Goal: Transaction & Acquisition: Purchase product/service

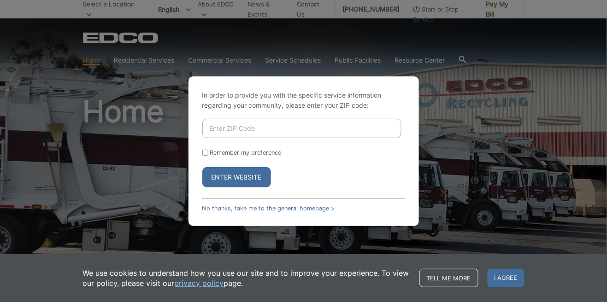
click at [250, 138] on input "Enter ZIP Code" at bounding box center [301, 128] width 199 height 19
type input "92064"
click at [206, 156] on input "Remember my preference" at bounding box center [205, 153] width 6 height 6
checkbox input "true"
click at [244, 188] on button "Enter Website" at bounding box center [236, 177] width 69 height 20
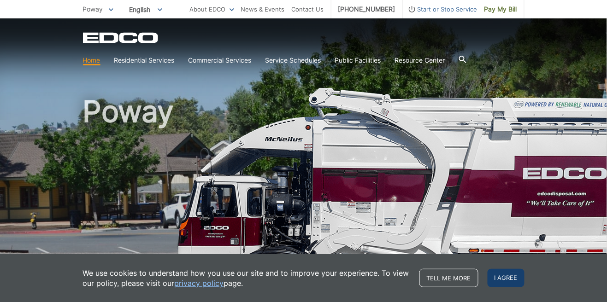
click at [501, 283] on span "I agree" at bounding box center [505, 278] width 37 height 18
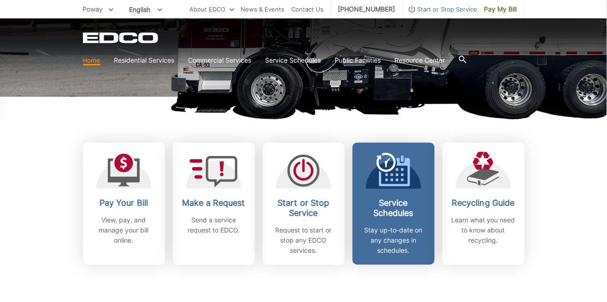
scroll to position [226, 0]
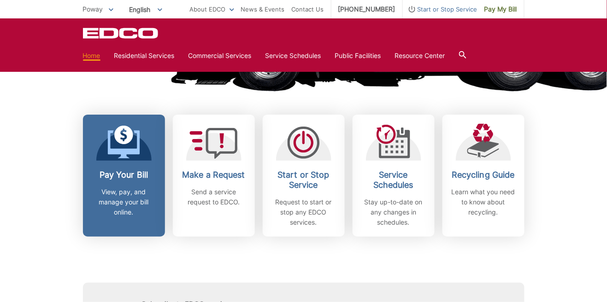
click at [149, 162] on link "Pay Your Bill View, pay, and manage your bill online." at bounding box center [124, 176] width 82 height 122
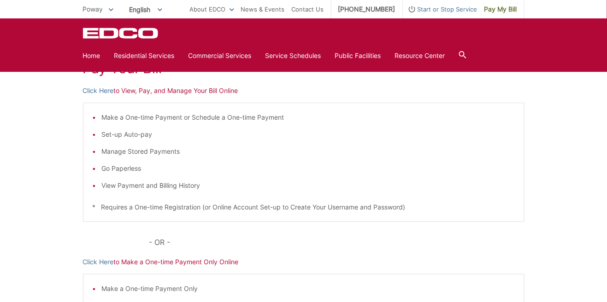
scroll to position [132, 0]
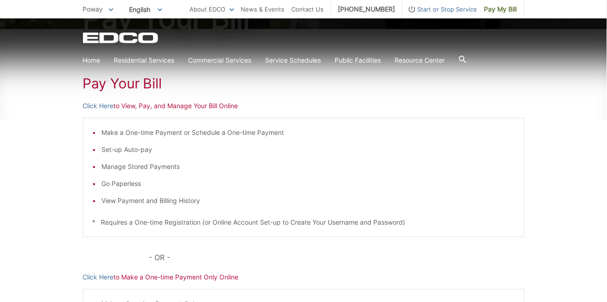
click at [149, 107] on p "Click Here to View, Pay, and Manage Your Bill Online" at bounding box center [303, 106] width 441 height 10
click at [210, 103] on p "Click Here to View, Pay, and Manage Your Bill Online" at bounding box center [303, 106] width 441 height 10
click at [96, 104] on link "Click Here" at bounding box center [98, 106] width 31 height 10
